Goal: Task Accomplishment & Management: Complete application form

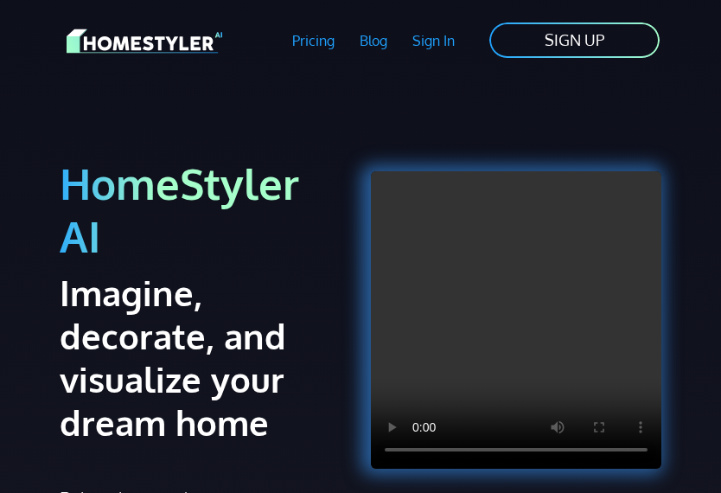
click at [580, 38] on link "SIGN UP" at bounding box center [575, 40] width 174 height 39
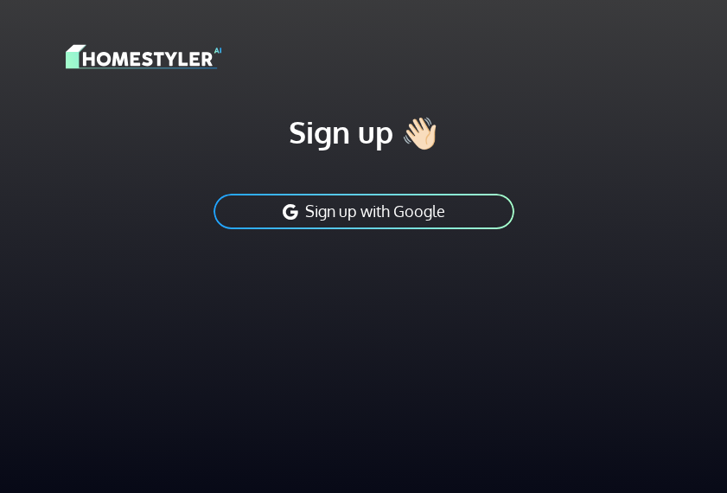
click at [381, 209] on button "Sign up with Google" at bounding box center [364, 211] width 304 height 39
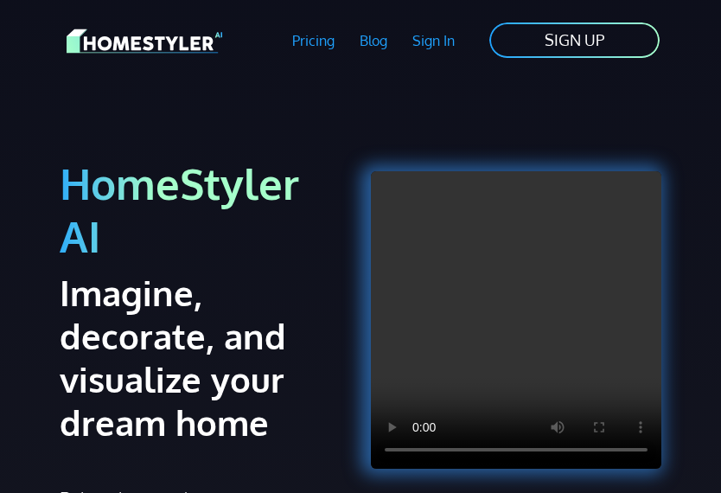
click at [624, 54] on link "SIGN UP" at bounding box center [575, 40] width 174 height 39
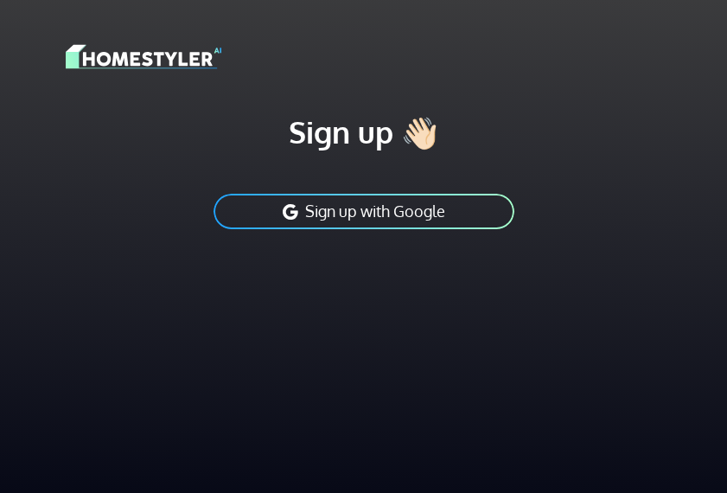
drag, startPoint x: 411, startPoint y: 181, endPoint x: 419, endPoint y: 202, distance: 22.5
click at [411, 183] on div "Sign up 👋🏻 Sign up with Google" at bounding box center [364, 172] width 596 height 118
click at [421, 208] on button "Sign up with Google" at bounding box center [364, 211] width 304 height 39
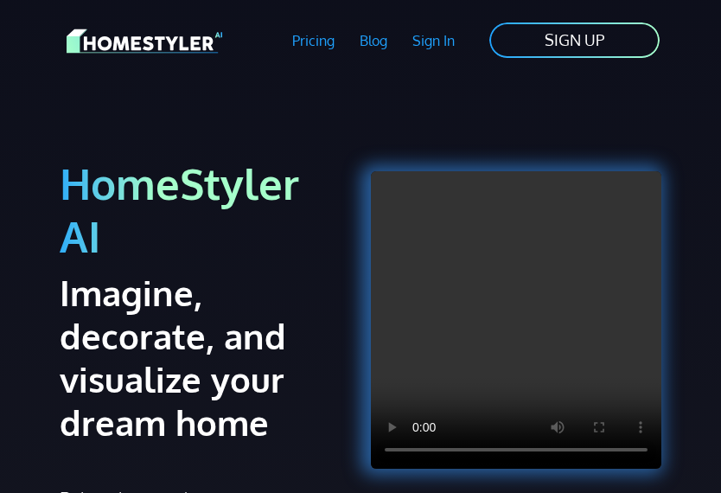
click at [582, 53] on link "SIGN UP" at bounding box center [575, 40] width 174 height 39
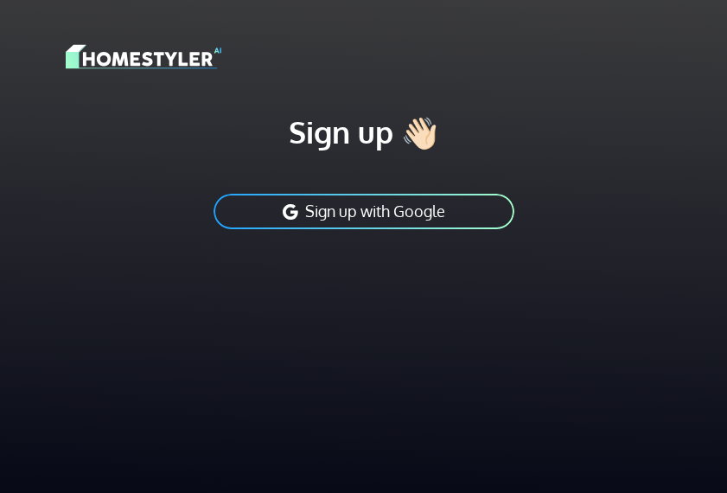
click at [432, 207] on button "Sign up with Google" at bounding box center [364, 211] width 304 height 39
